Goal: Use online tool/utility: Utilize a website feature to perform a specific function

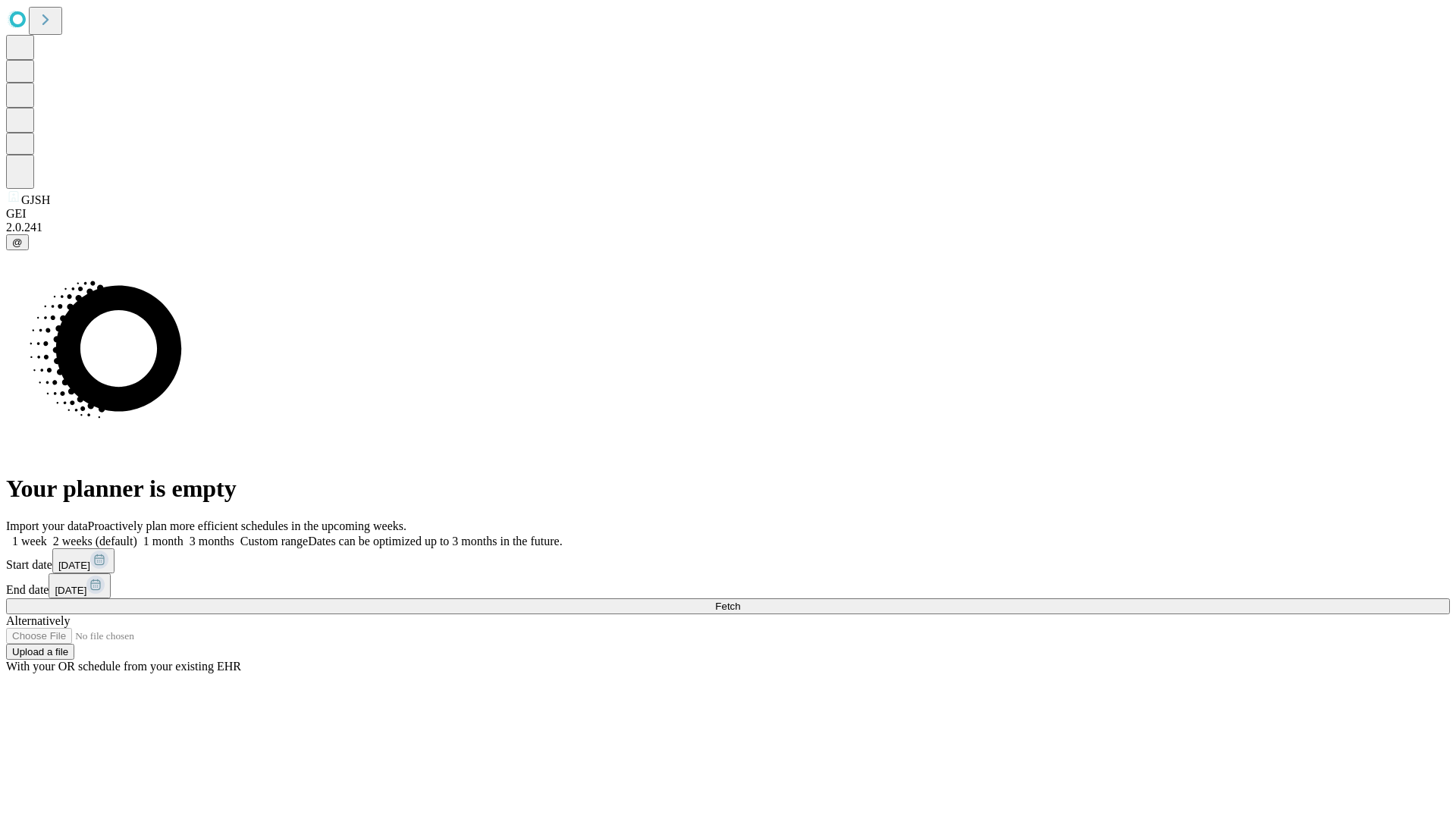
click at [740, 601] on span "Fetch" at bounding box center [728, 606] width 25 height 12
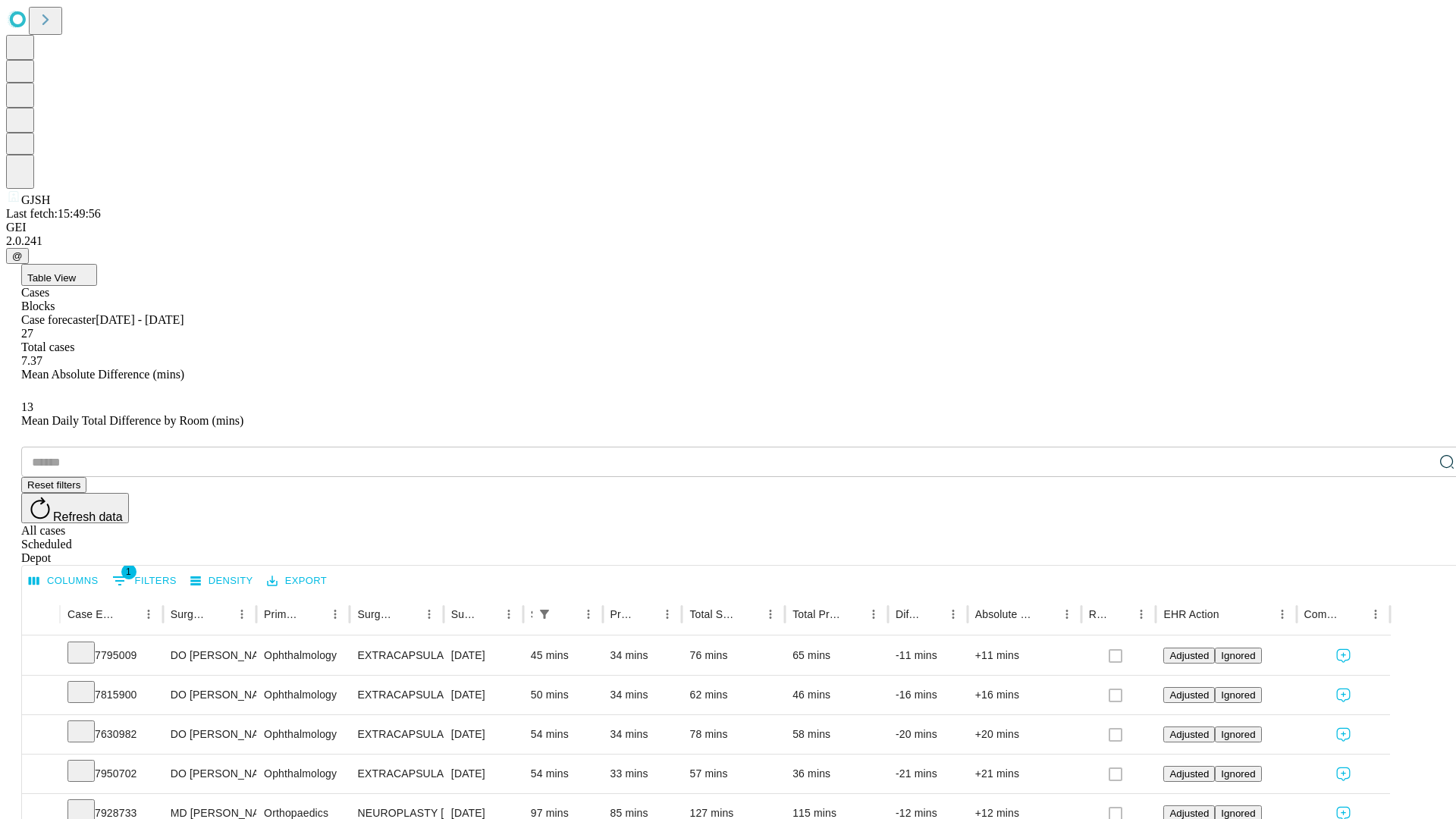
click at [76, 272] on span "Table View" at bounding box center [52, 278] width 49 height 12
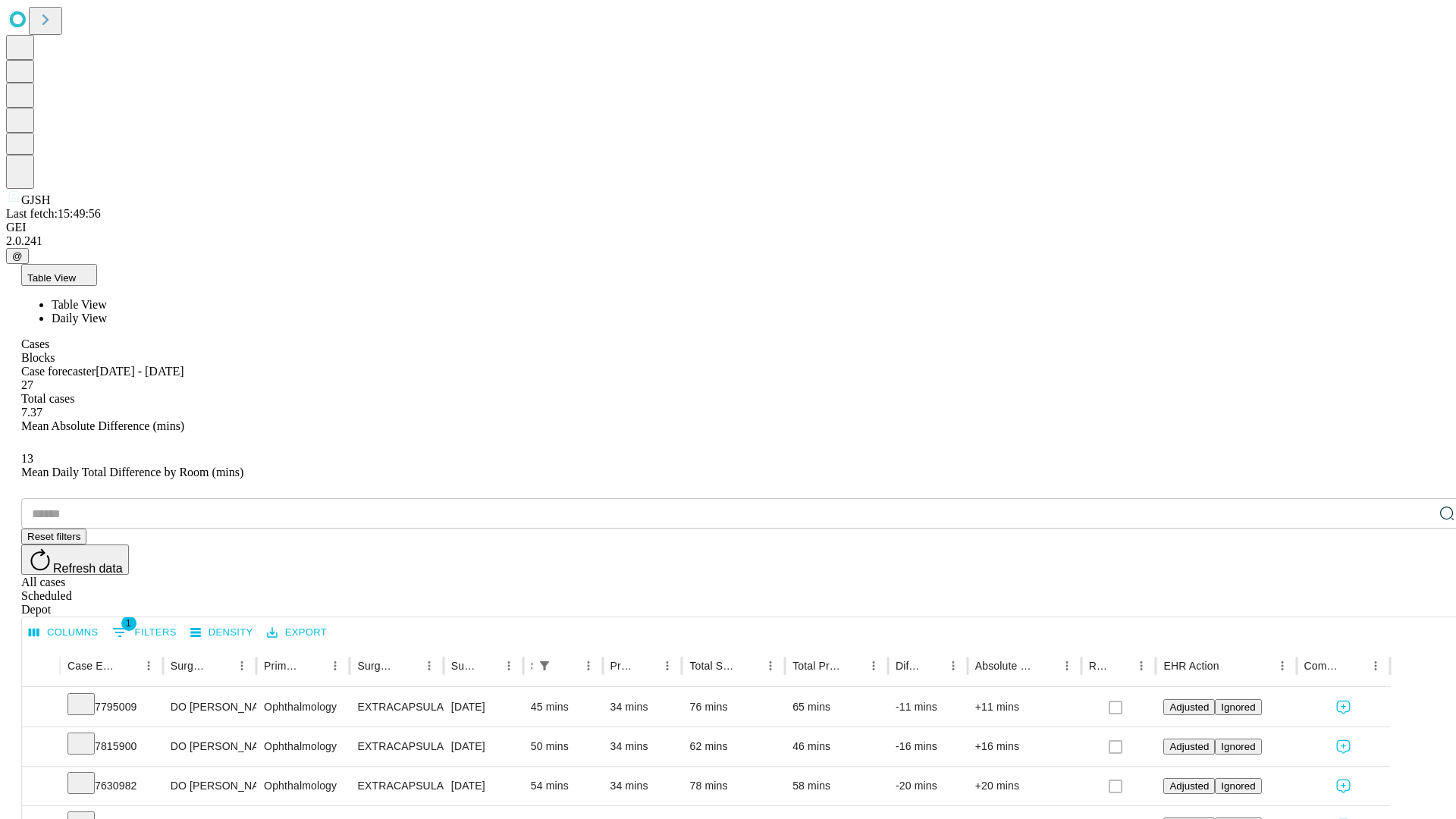
click at [107, 312] on span "Daily View" at bounding box center [79, 318] width 56 height 13
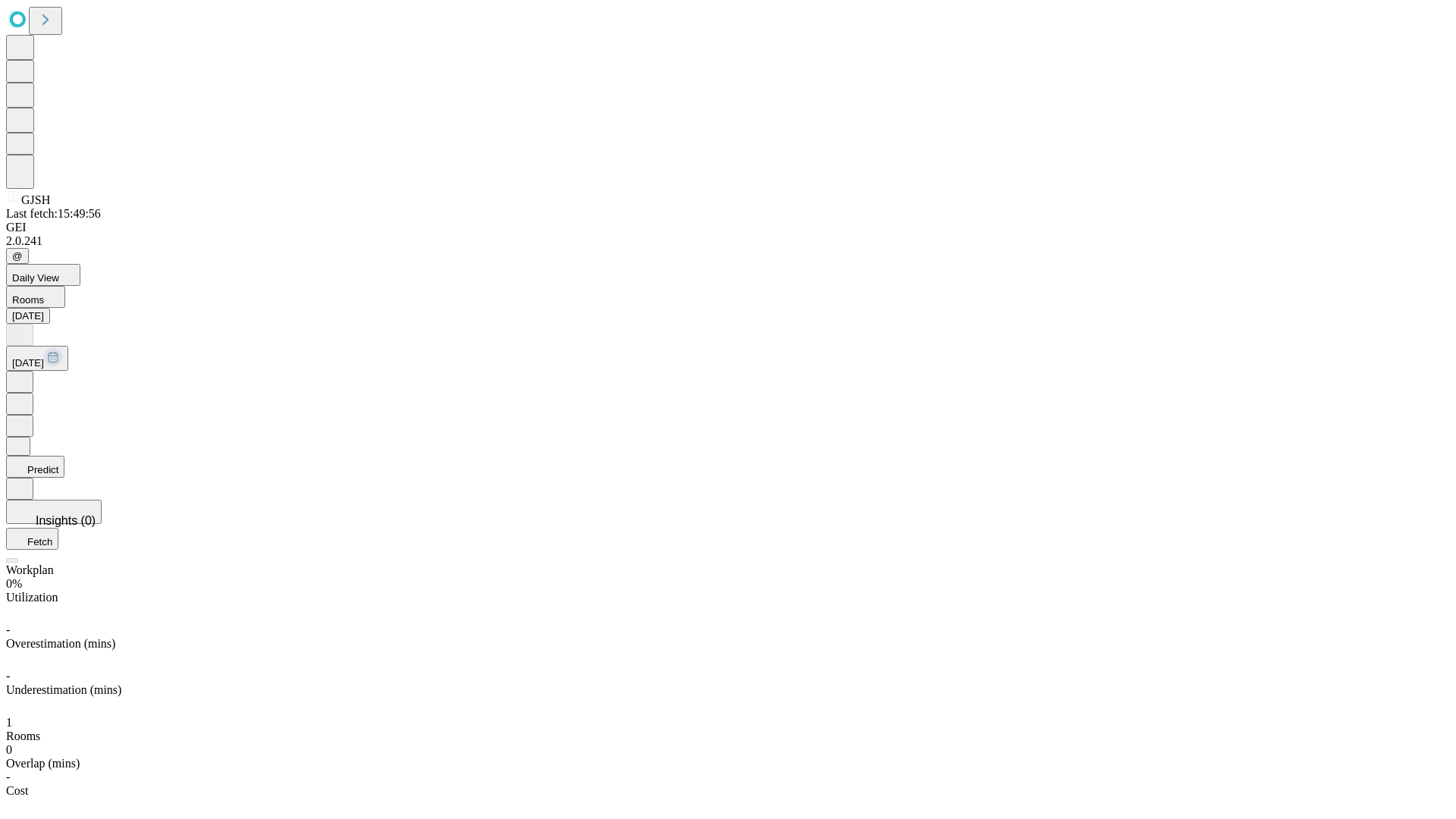
click at [64, 456] on button "Predict" at bounding box center [35, 467] width 58 height 22
